Goal: Transaction & Acquisition: Purchase product/service

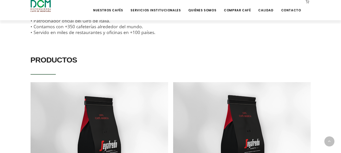
scroll to position [463, 0]
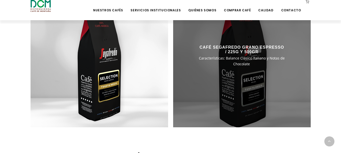
click at [225, 80] on div at bounding box center [242, 59] width 138 height 138
click at [239, 76] on div at bounding box center [242, 59] width 138 height 138
click at [243, 60] on span "Características: Balance Clásico Italiano y Notas de Chocolate" at bounding box center [242, 61] width 86 height 11
click at [216, 47] on h3 "CAFÉ SEGAFREDO GRANO ESPRESSO / 225G Y 500GR" at bounding box center [242, 49] width 86 height 9
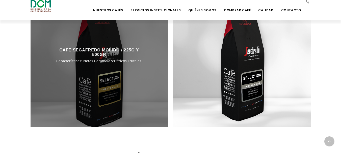
click at [111, 70] on div at bounding box center [100, 59] width 138 height 138
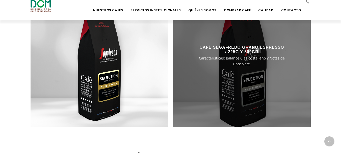
click at [197, 96] on div at bounding box center [242, 59] width 138 height 138
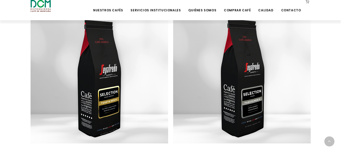
scroll to position [434, 0]
